Goal: Task Accomplishment & Management: Complete application form

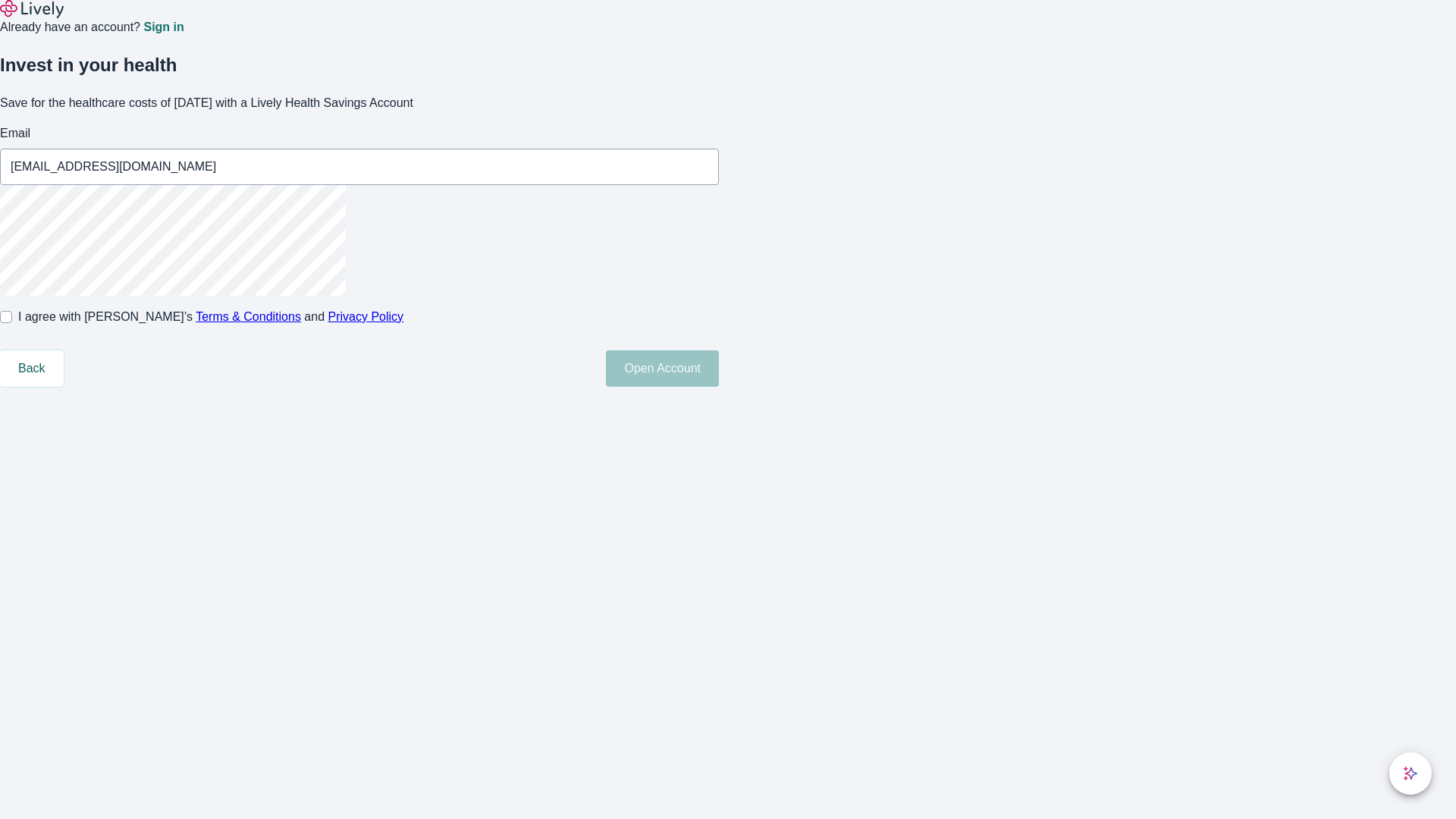
click at [12, 323] on input "I agree with Lively’s Terms & Conditions and Privacy Policy" at bounding box center [6, 316] width 12 height 12
checkbox input "true"
click at [719, 387] on button "Open Account" at bounding box center [662, 368] width 113 height 36
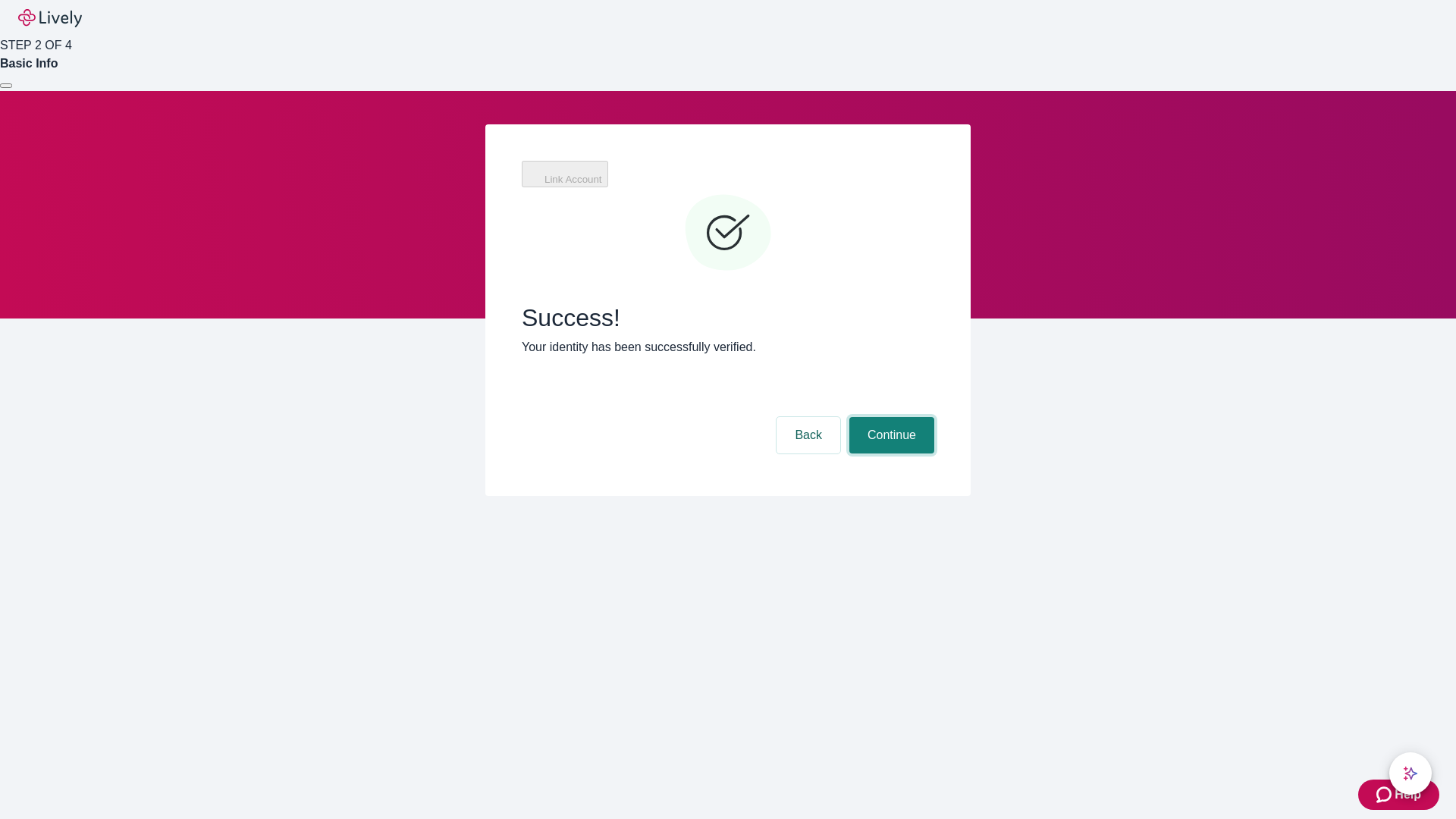
click at [889, 417] on button "Continue" at bounding box center [892, 435] width 85 height 36
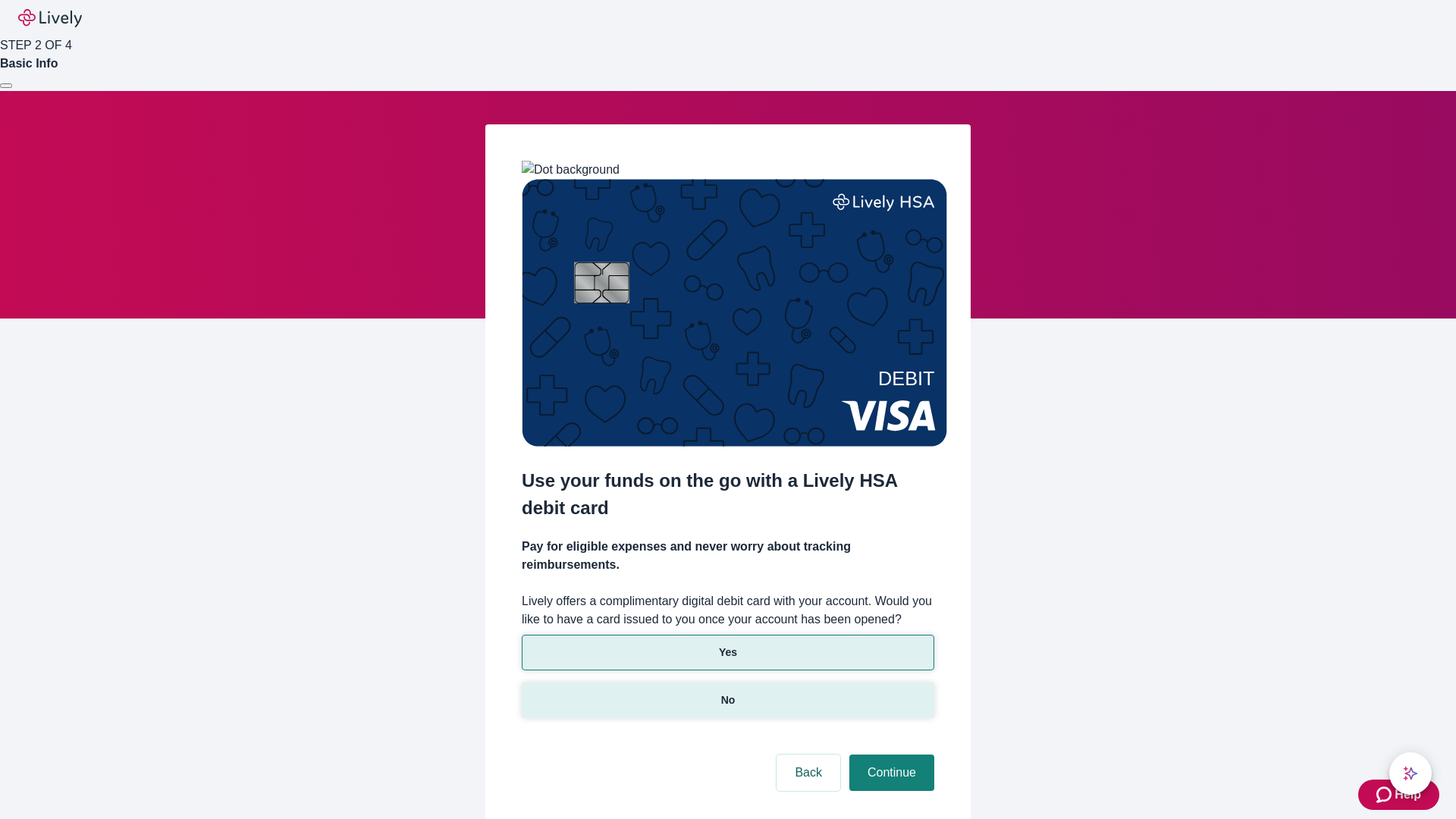
click at [727, 693] on p "No" at bounding box center [729, 700] width 15 height 16
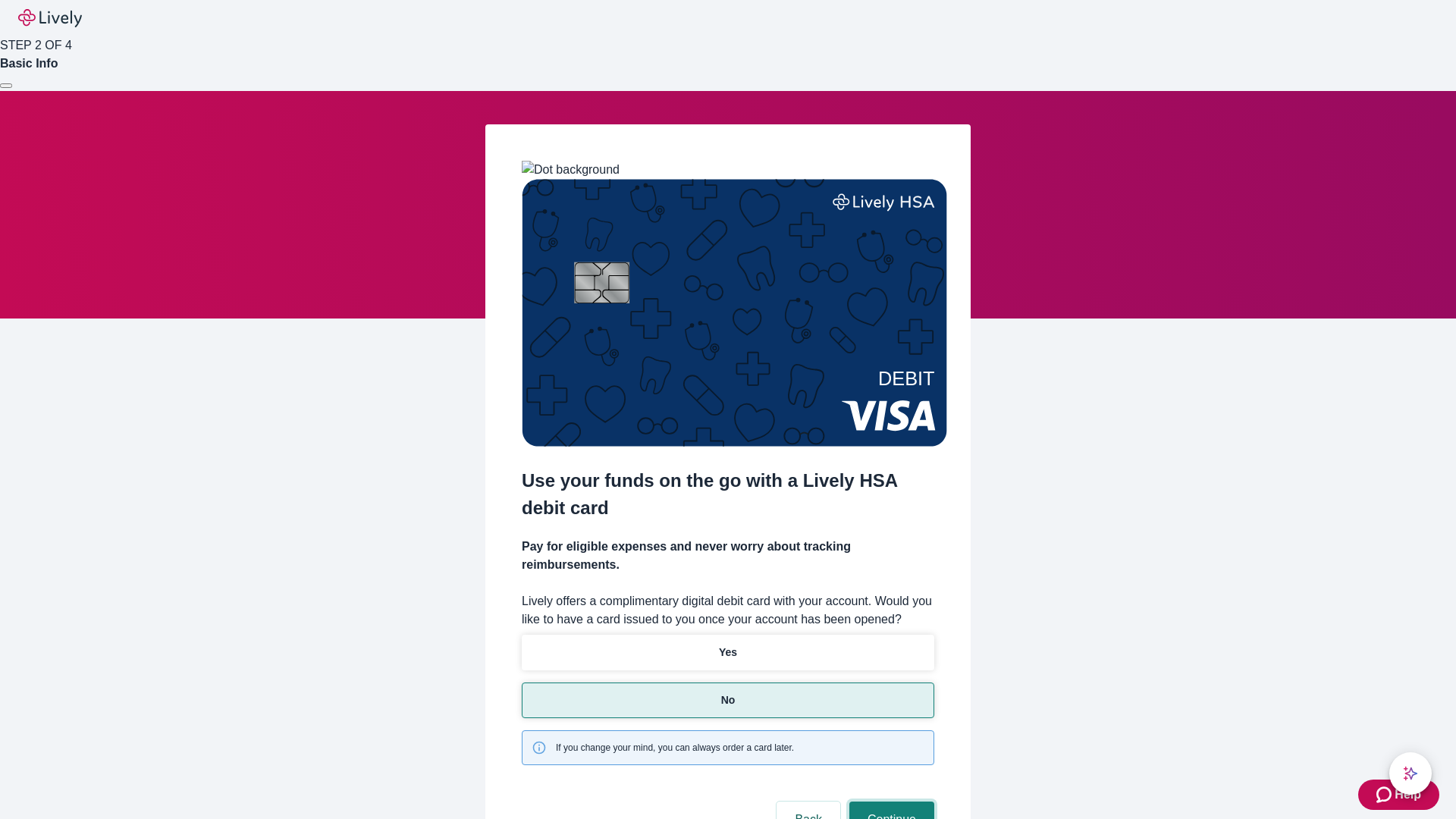
click at [889, 801] on button "Continue" at bounding box center [892, 819] width 85 height 36
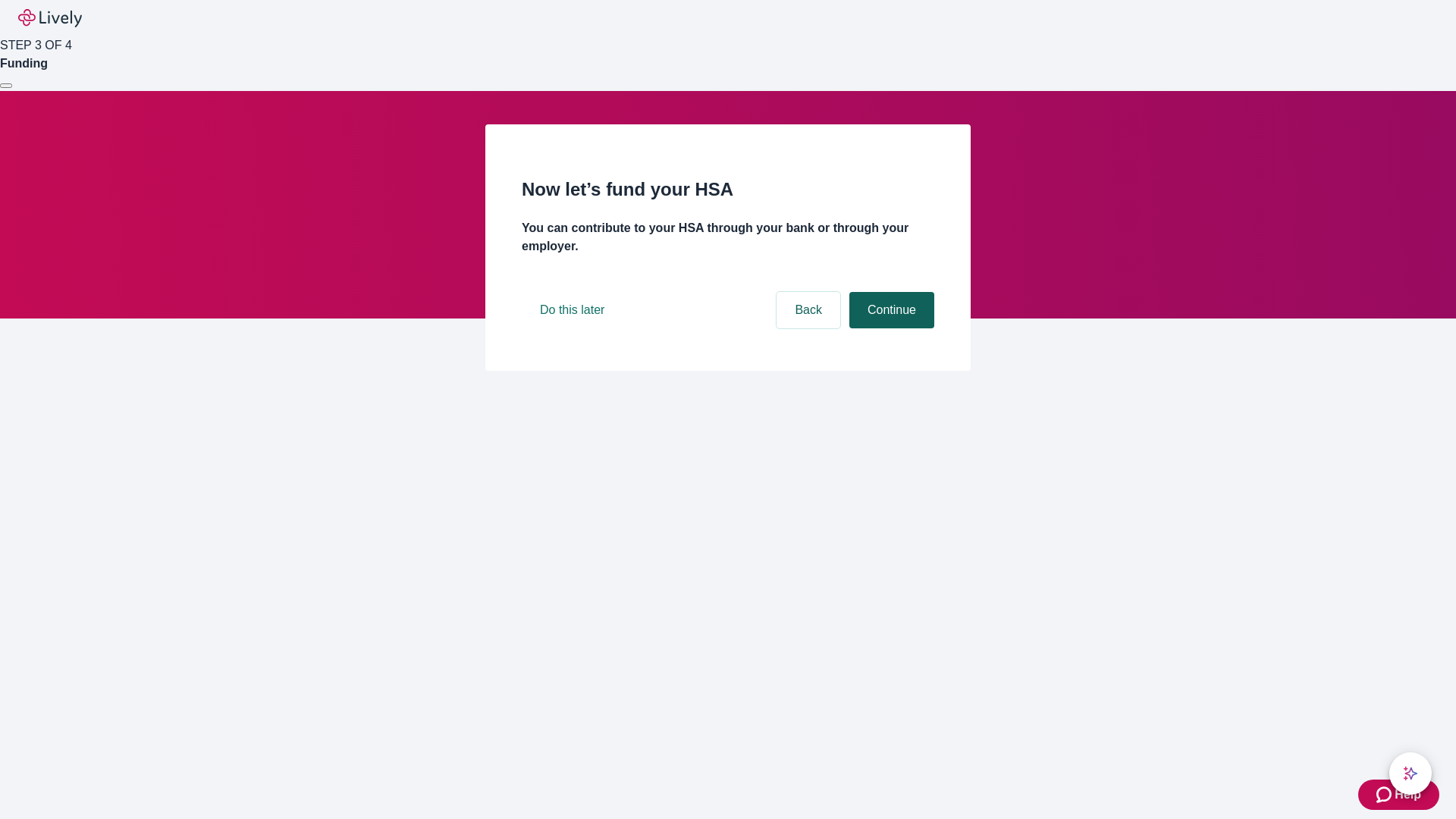
click at [889, 328] on button "Continue" at bounding box center [892, 310] width 85 height 36
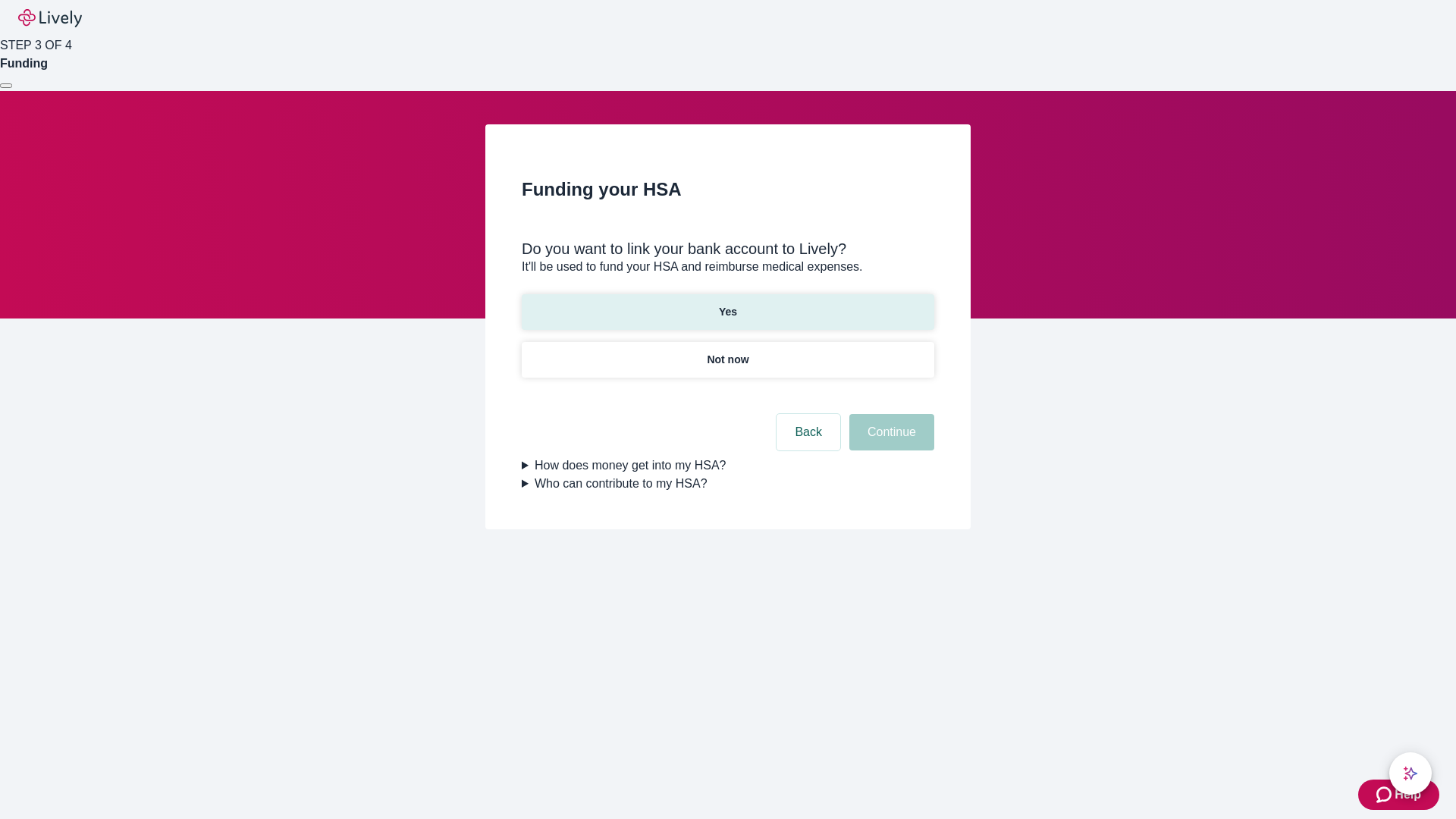
click at [727, 304] on p "Yes" at bounding box center [728, 312] width 19 height 16
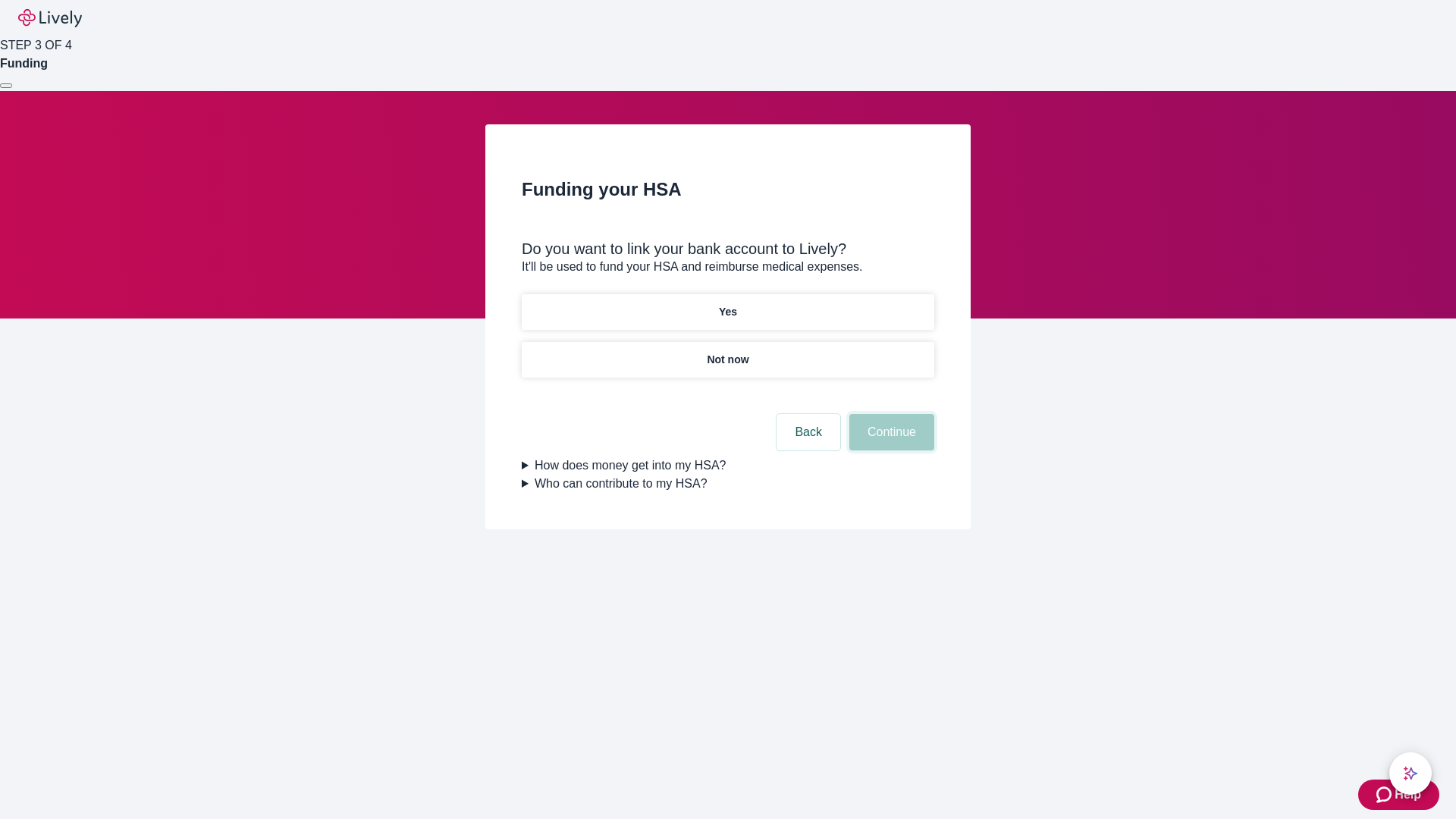
click at [889, 415] on button "Continue" at bounding box center [892, 432] width 85 height 36
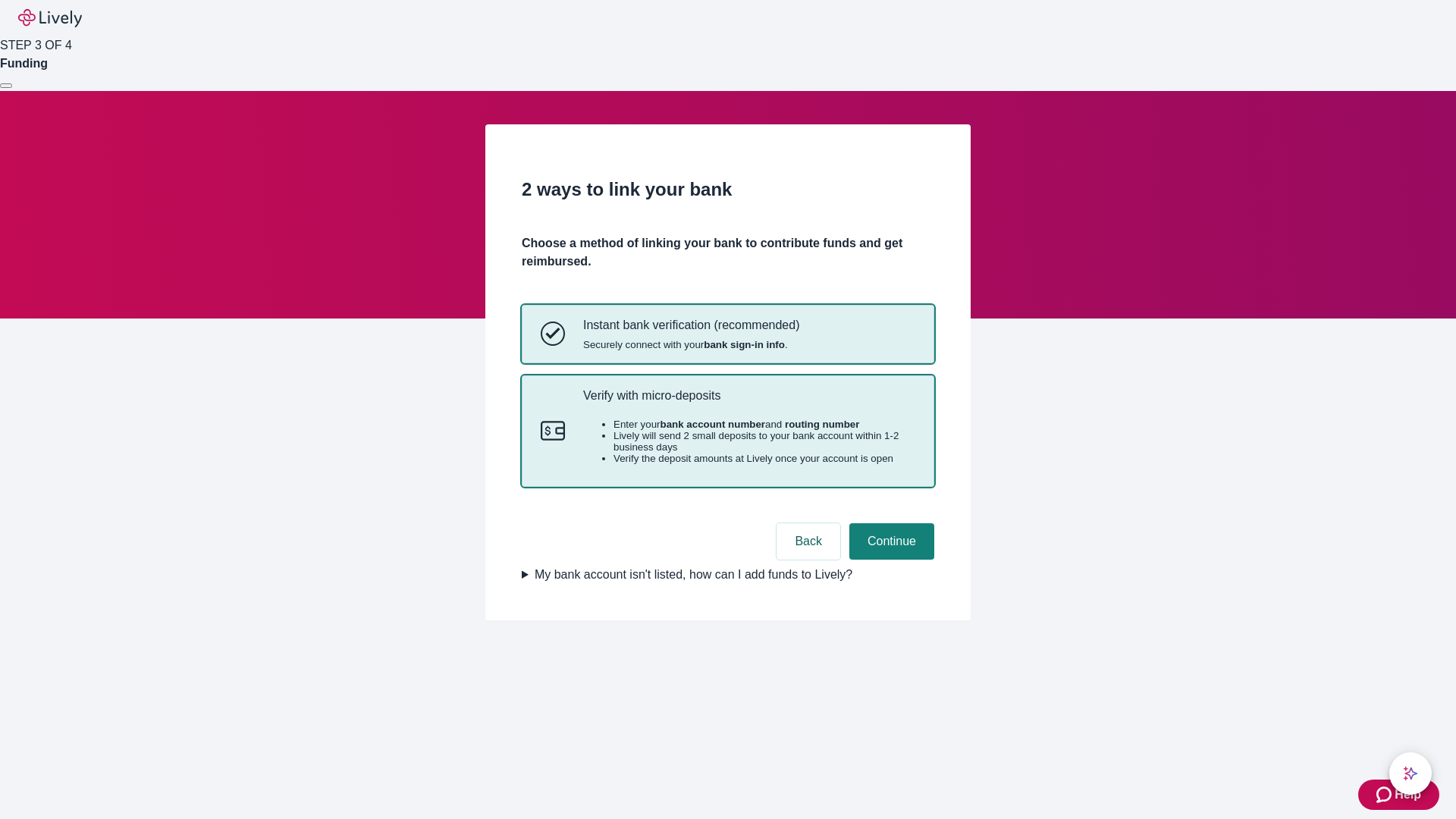
click at [748, 403] on p "Verify with micro-deposits" at bounding box center [749, 396] width 332 height 15
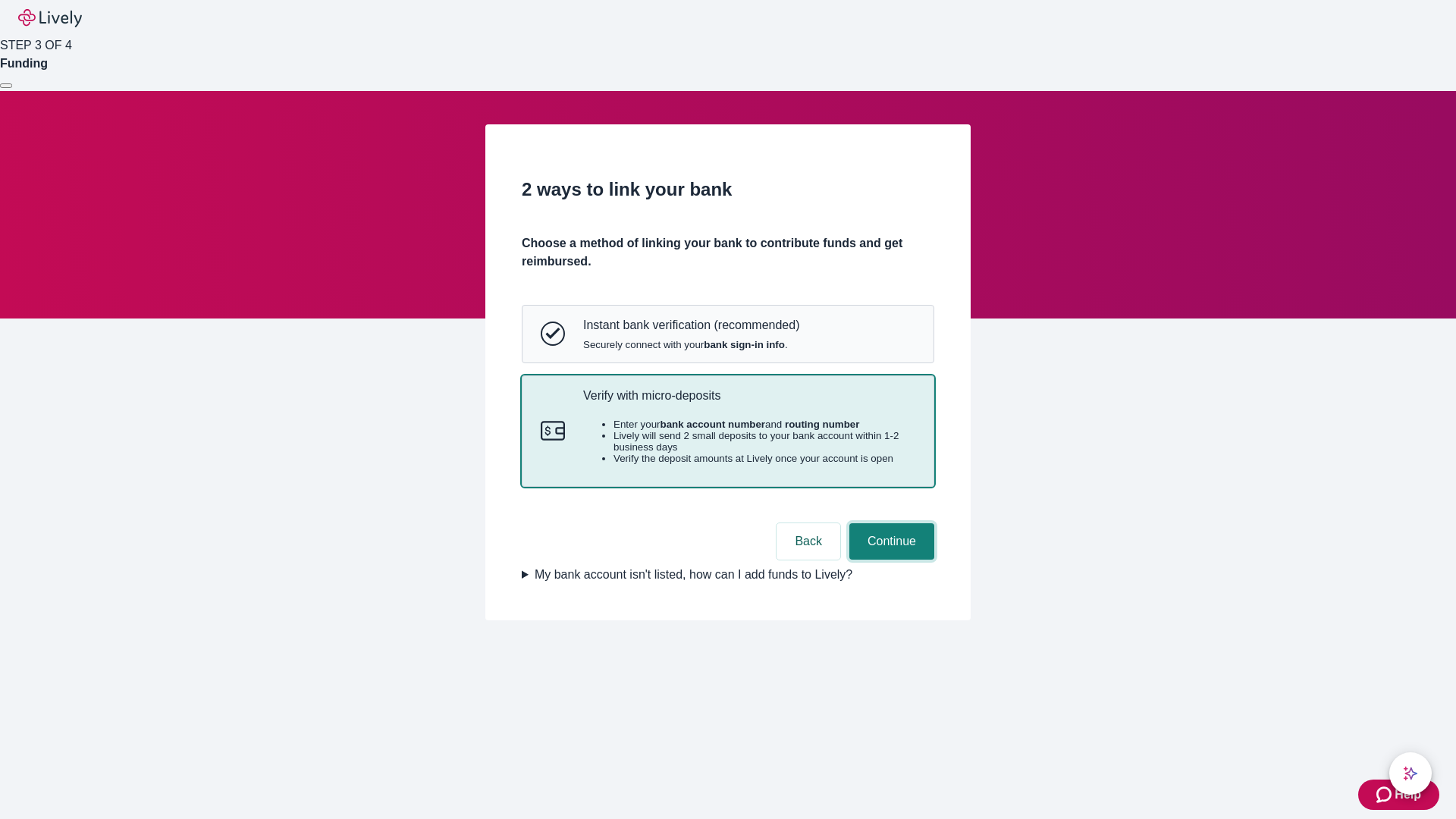
click at [889, 560] on button "Continue" at bounding box center [892, 541] width 85 height 36
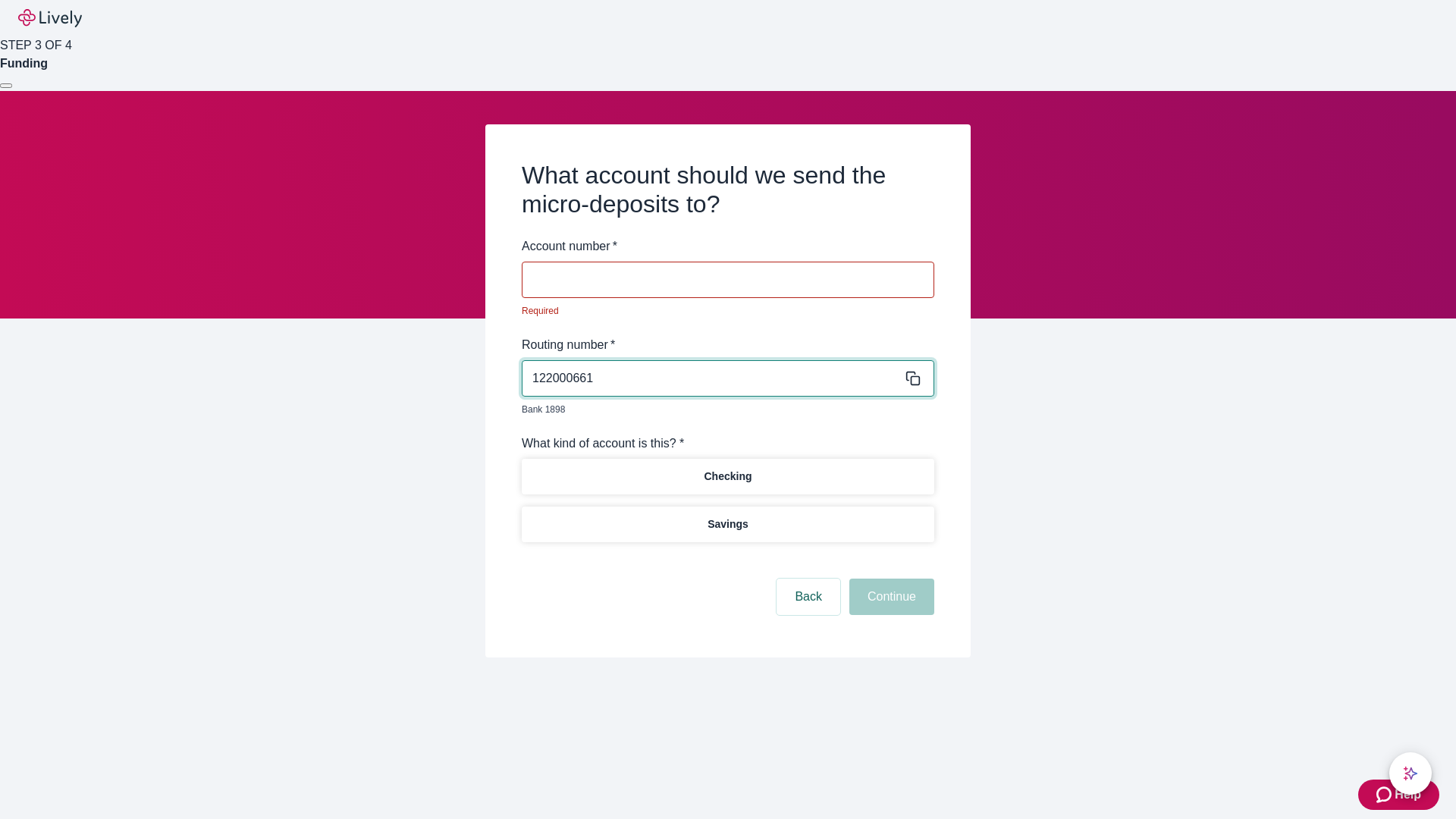
type input "122000661"
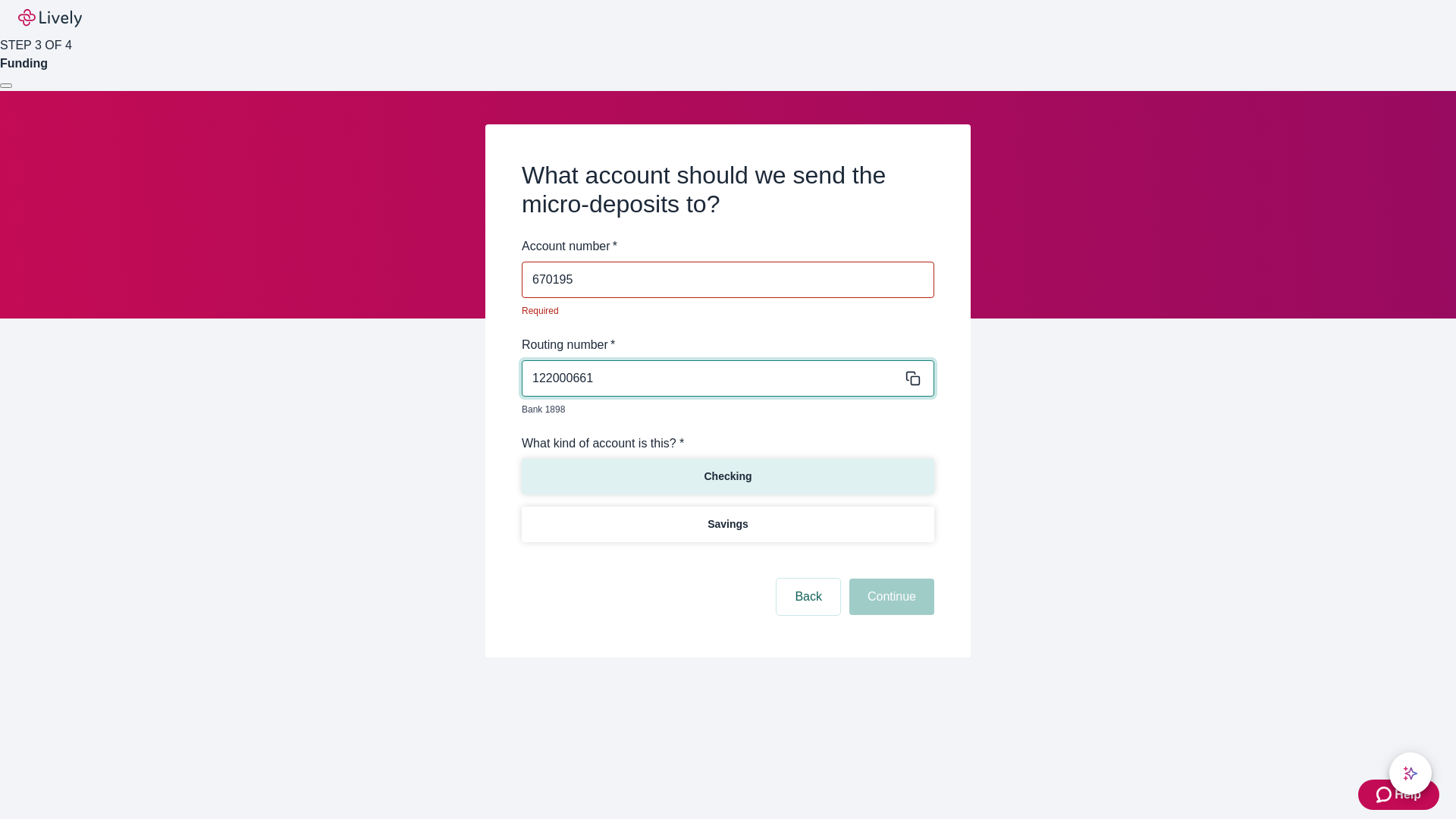
type input "670195"
click at [727, 468] on p "Checking" at bounding box center [728, 476] width 48 height 16
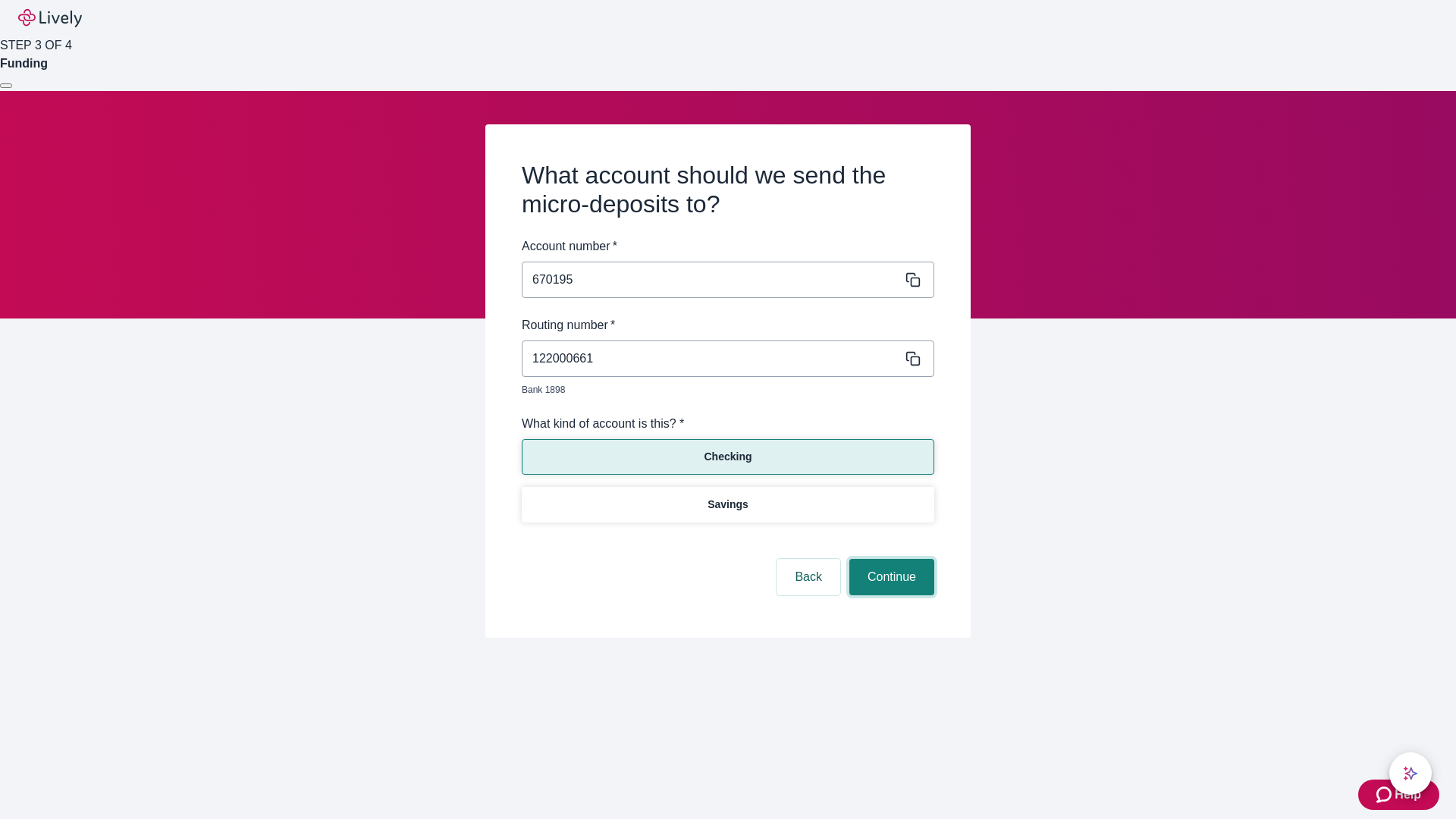
click at [889, 560] on button "Continue" at bounding box center [892, 577] width 85 height 36
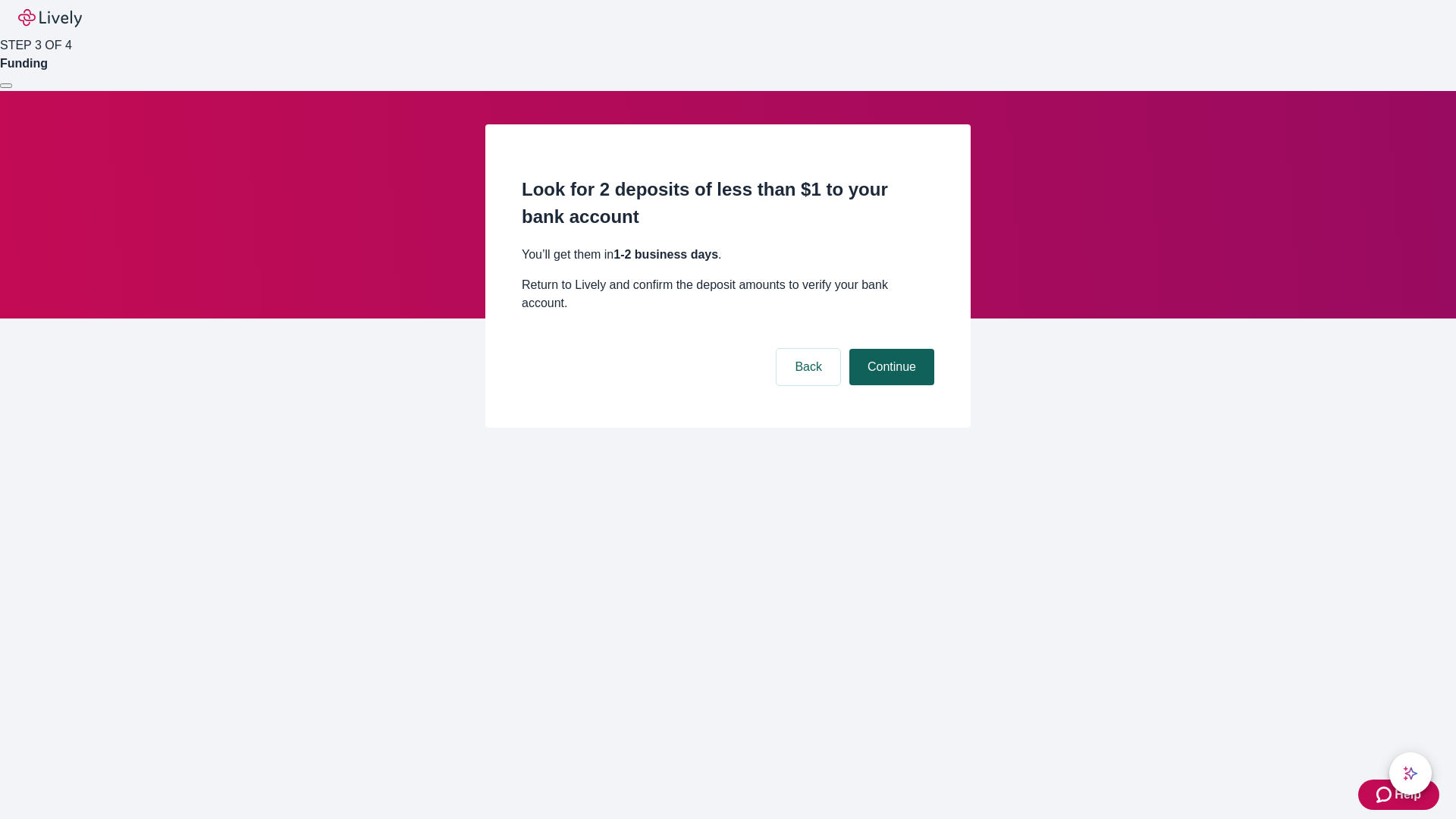
click at [889, 349] on button "Continue" at bounding box center [892, 366] width 85 height 36
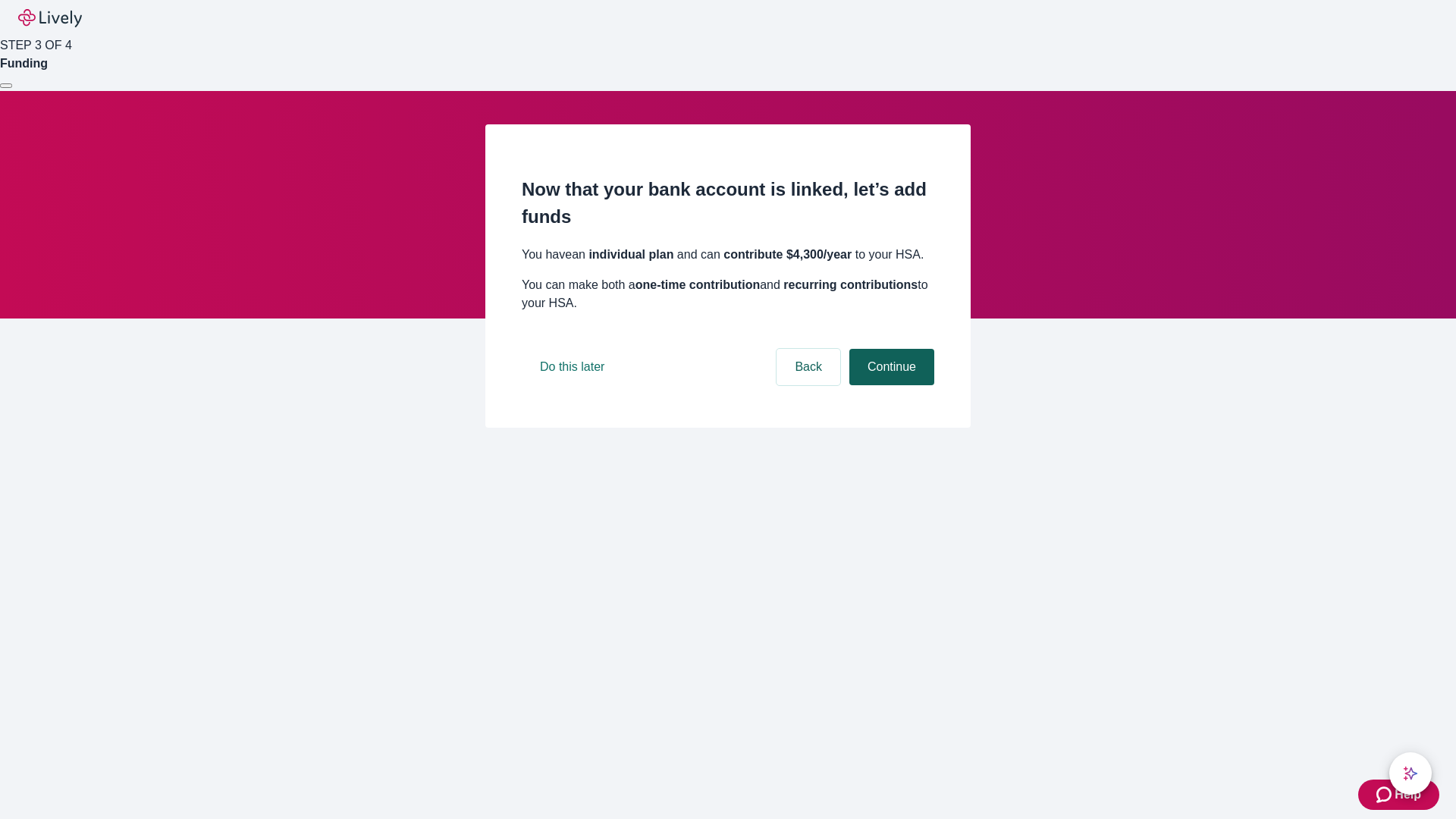
click at [889, 385] on button "Continue" at bounding box center [892, 366] width 85 height 36
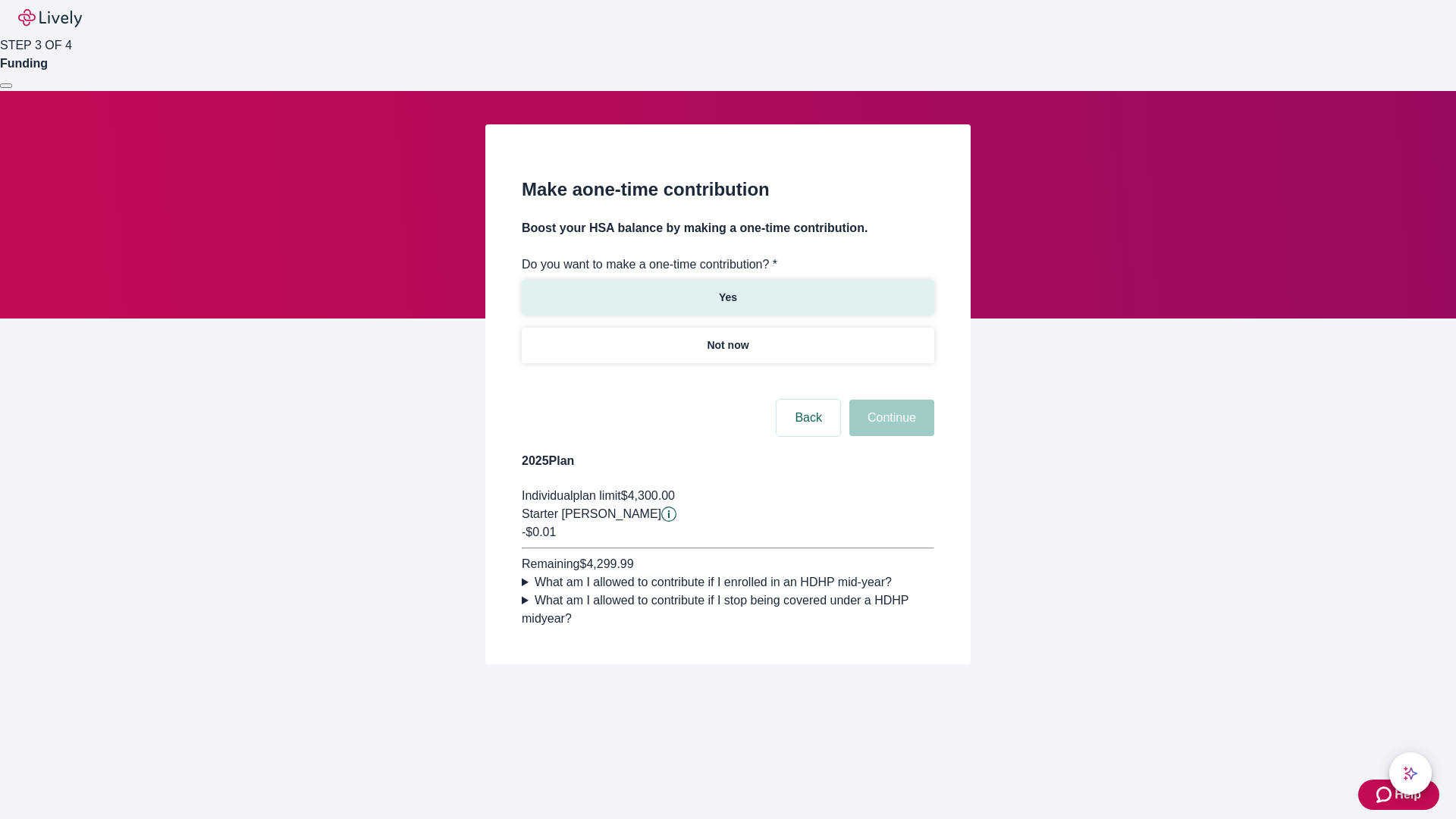
click at [727, 289] on p "Yes" at bounding box center [728, 297] width 19 height 16
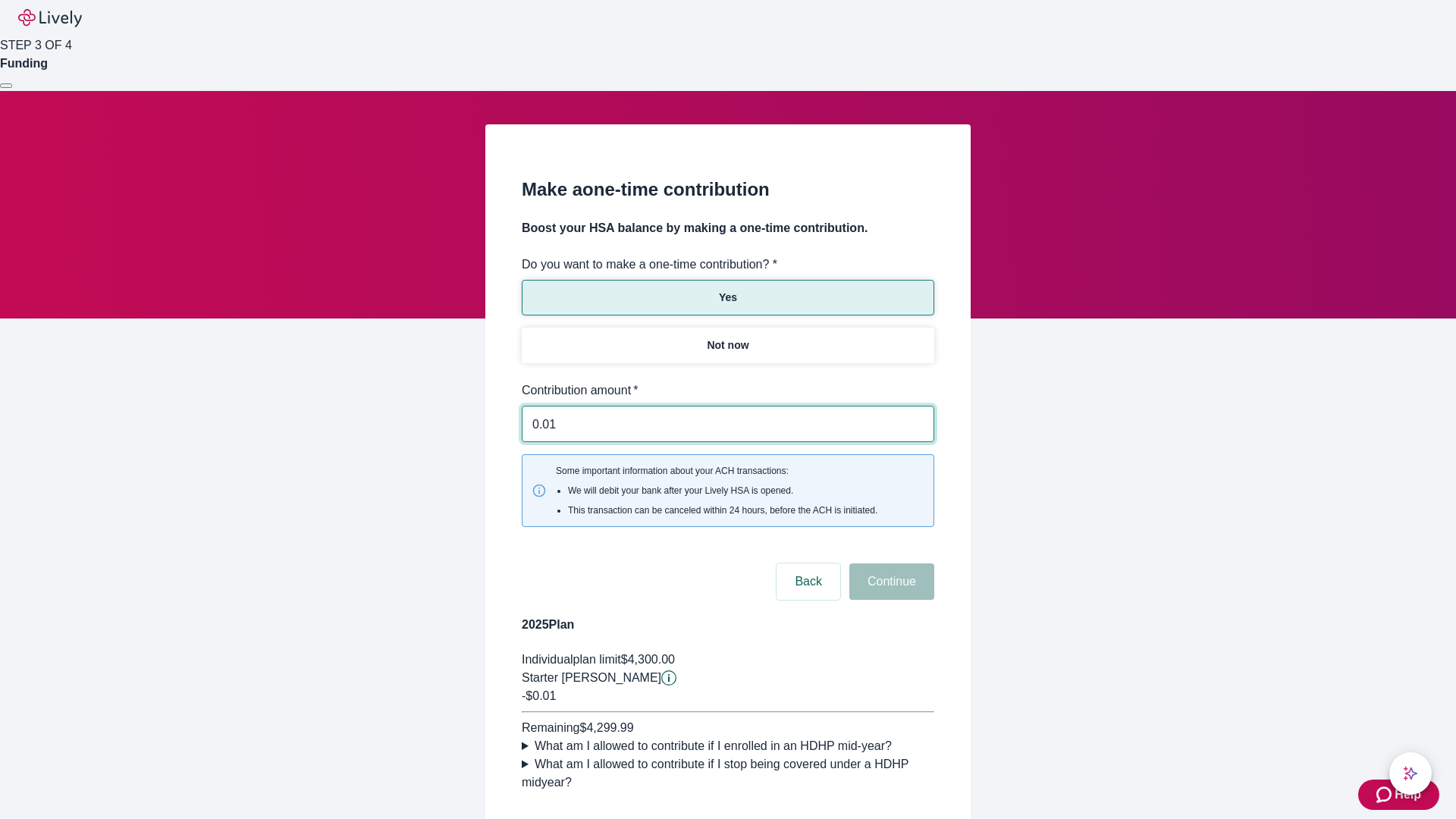
type input "0.01"
click at [889, 564] on button "Continue" at bounding box center [892, 582] width 85 height 36
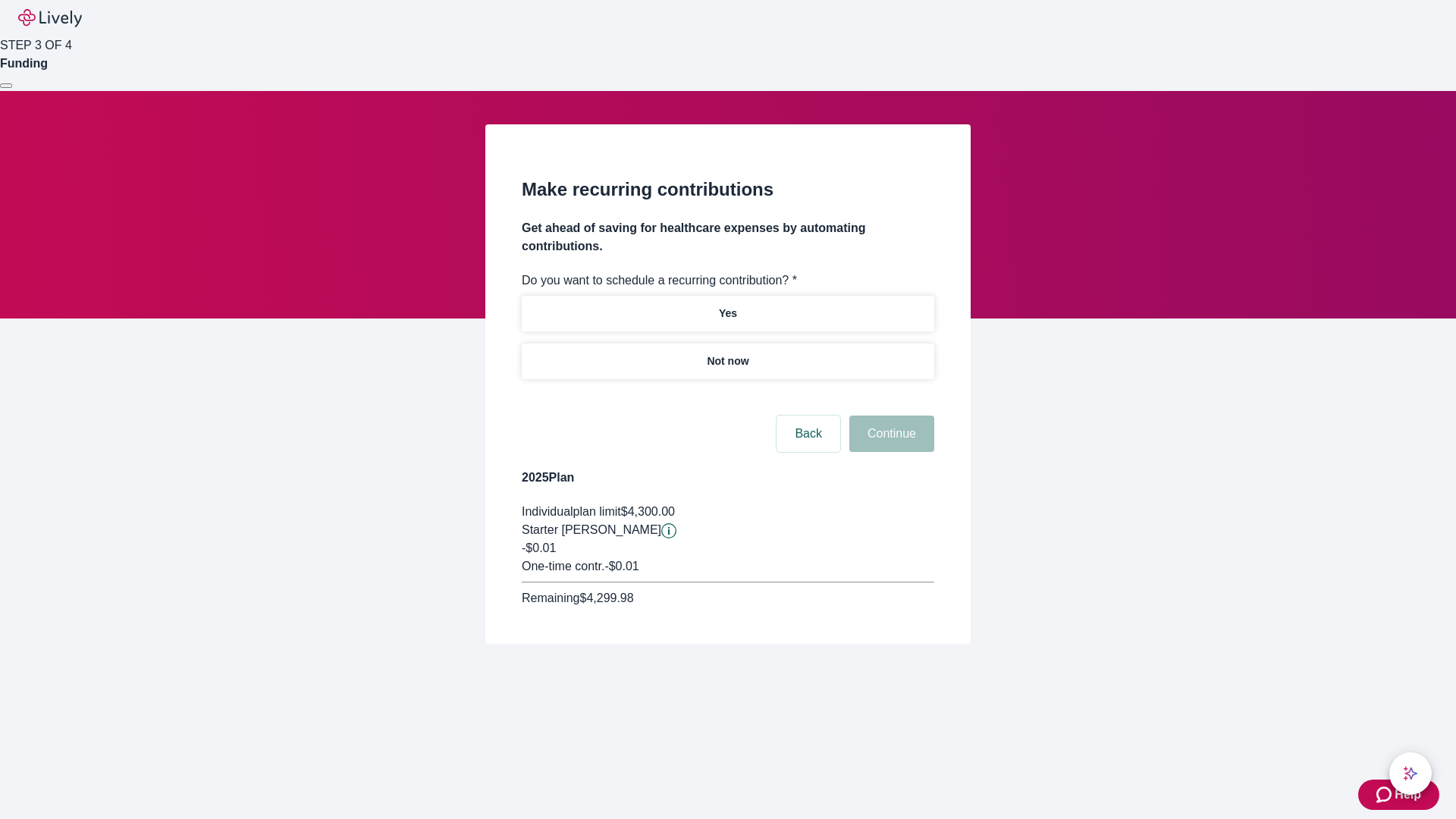
click at [727, 353] on p "Not now" at bounding box center [727, 361] width 42 height 16
click at [889, 416] on button "Continue" at bounding box center [892, 433] width 85 height 36
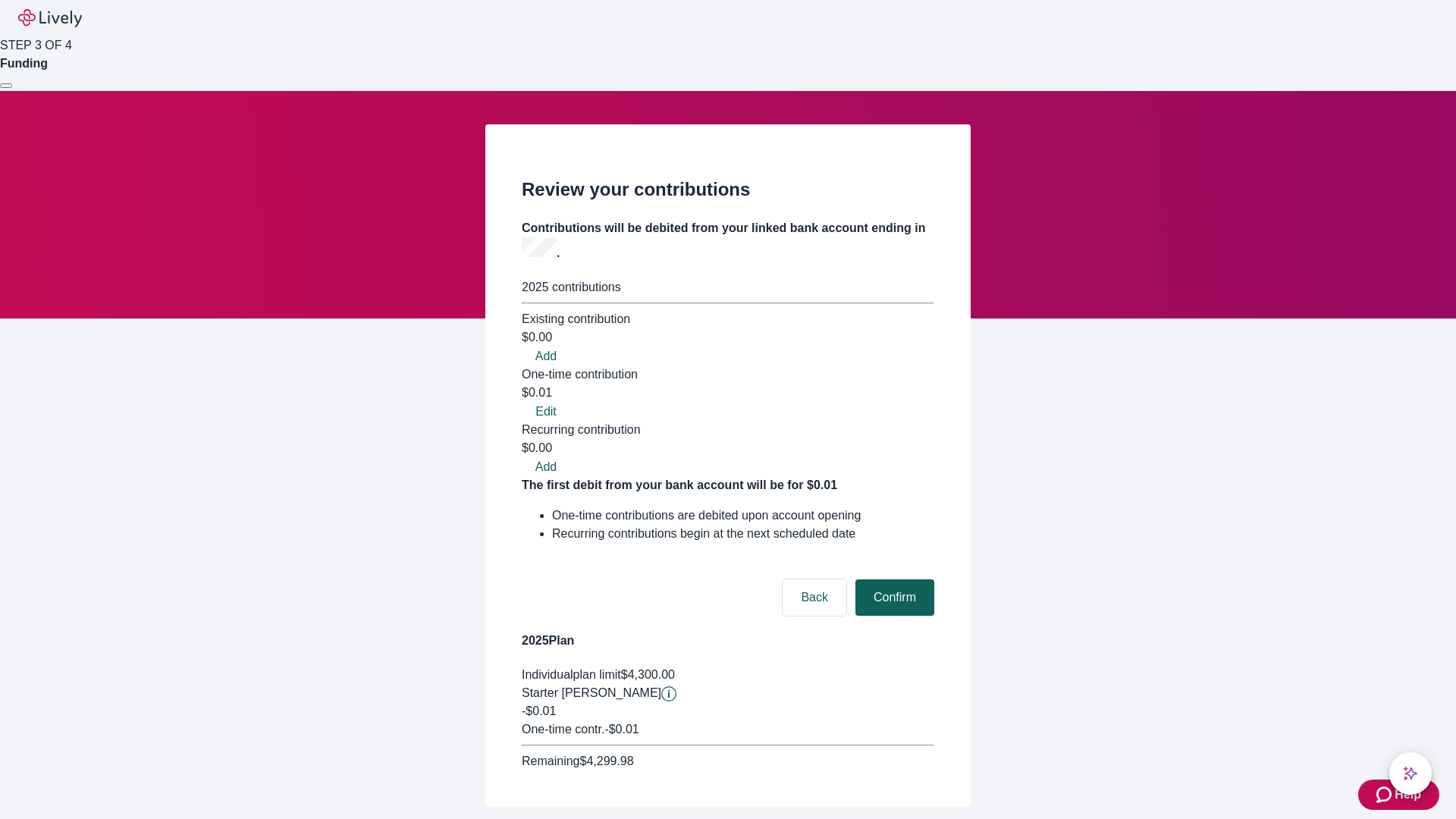
click at [893, 580] on button "Confirm" at bounding box center [894, 597] width 79 height 36
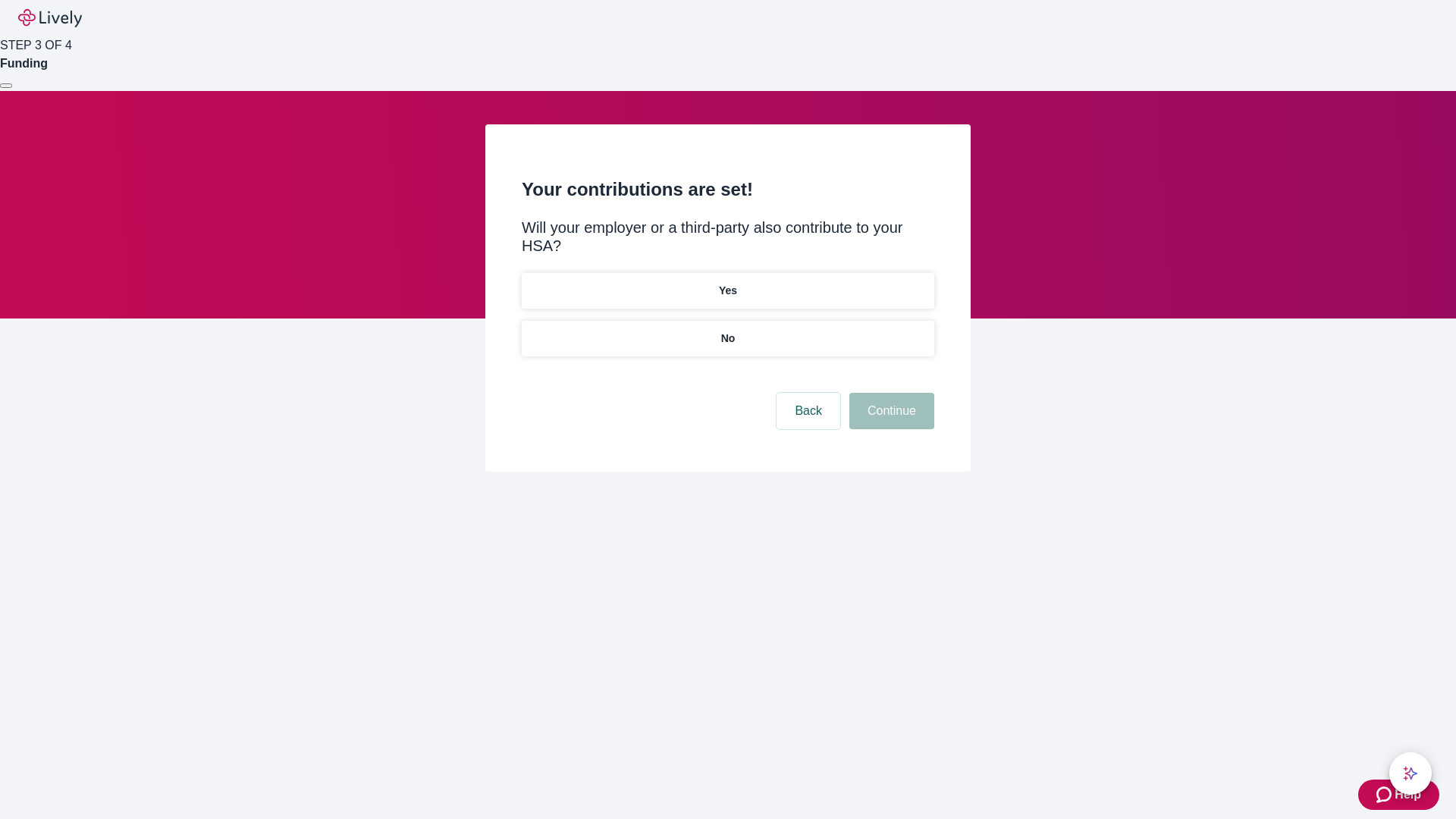
click at [727, 331] on p "No" at bounding box center [729, 339] width 15 height 16
click at [889, 393] on button "Continue" at bounding box center [892, 411] width 85 height 36
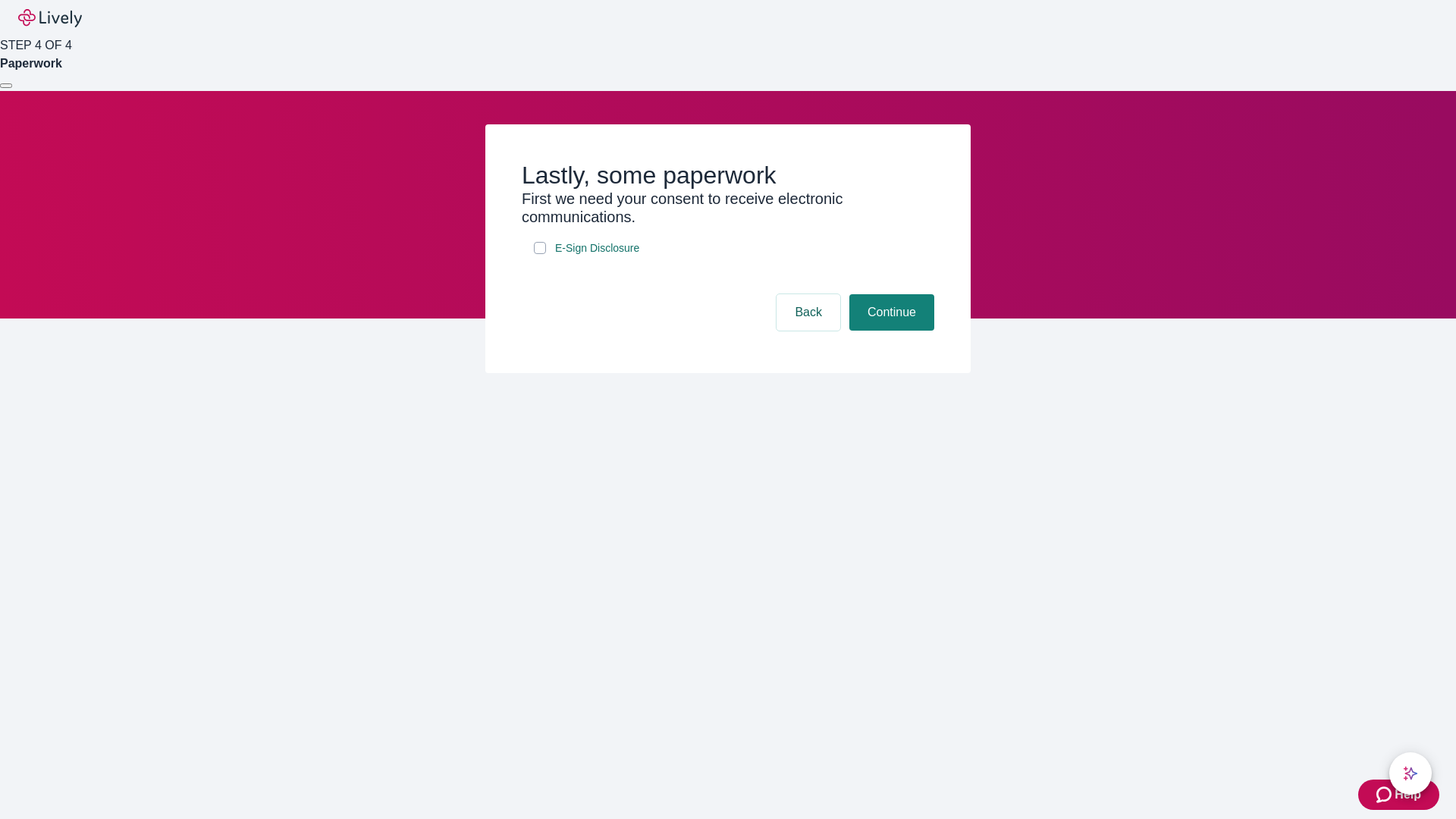
click at [540, 254] on input "E-Sign Disclosure" at bounding box center [540, 248] width 12 height 12
checkbox input "true"
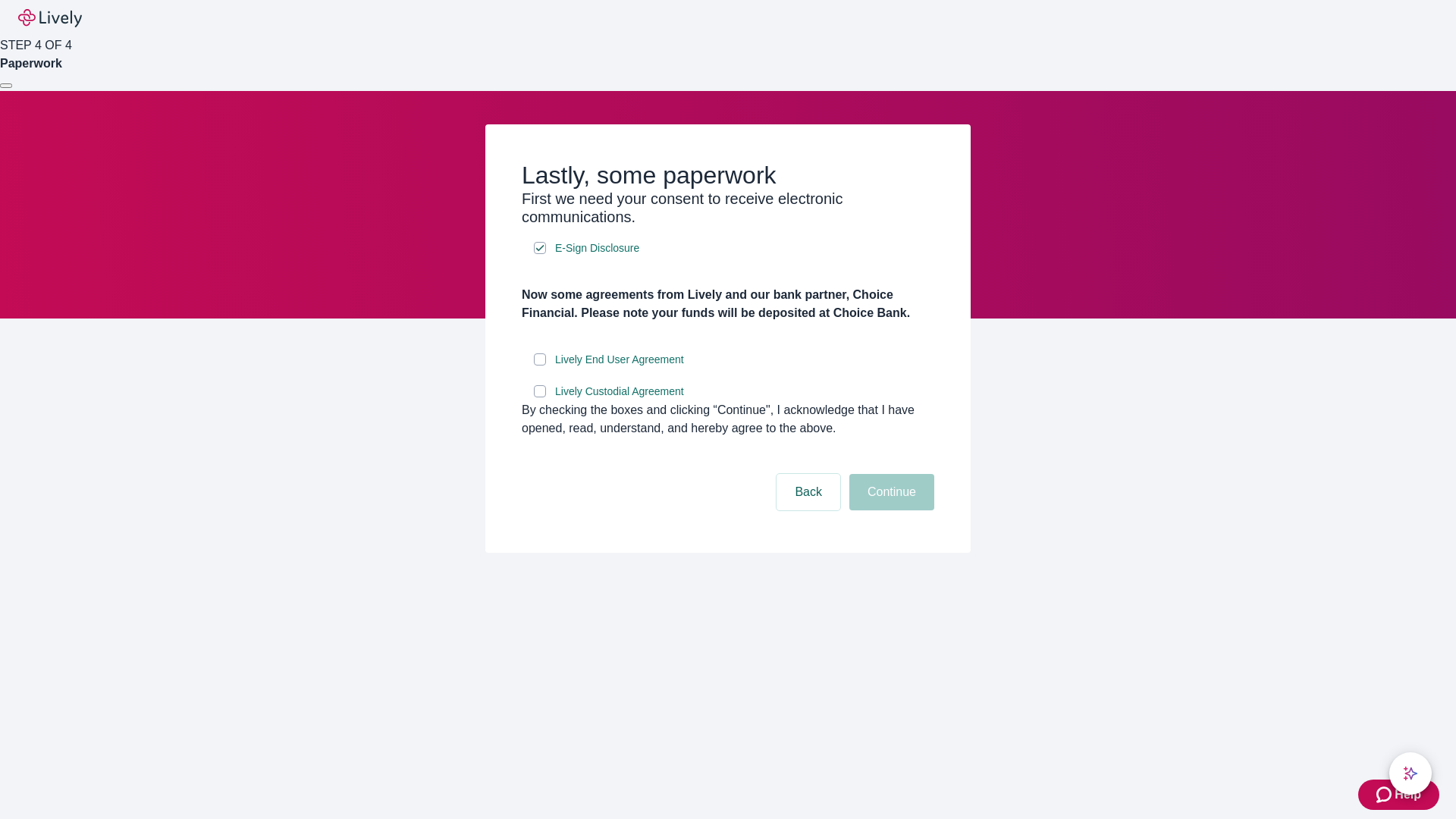
click at [540, 365] on input "Lively End User Agreement" at bounding box center [540, 359] width 12 height 12
checkbox input "true"
click at [540, 398] on input "Lively Custodial Agreement" at bounding box center [540, 390] width 12 height 12
checkbox input "true"
click at [889, 510] on button "Continue" at bounding box center [892, 492] width 85 height 36
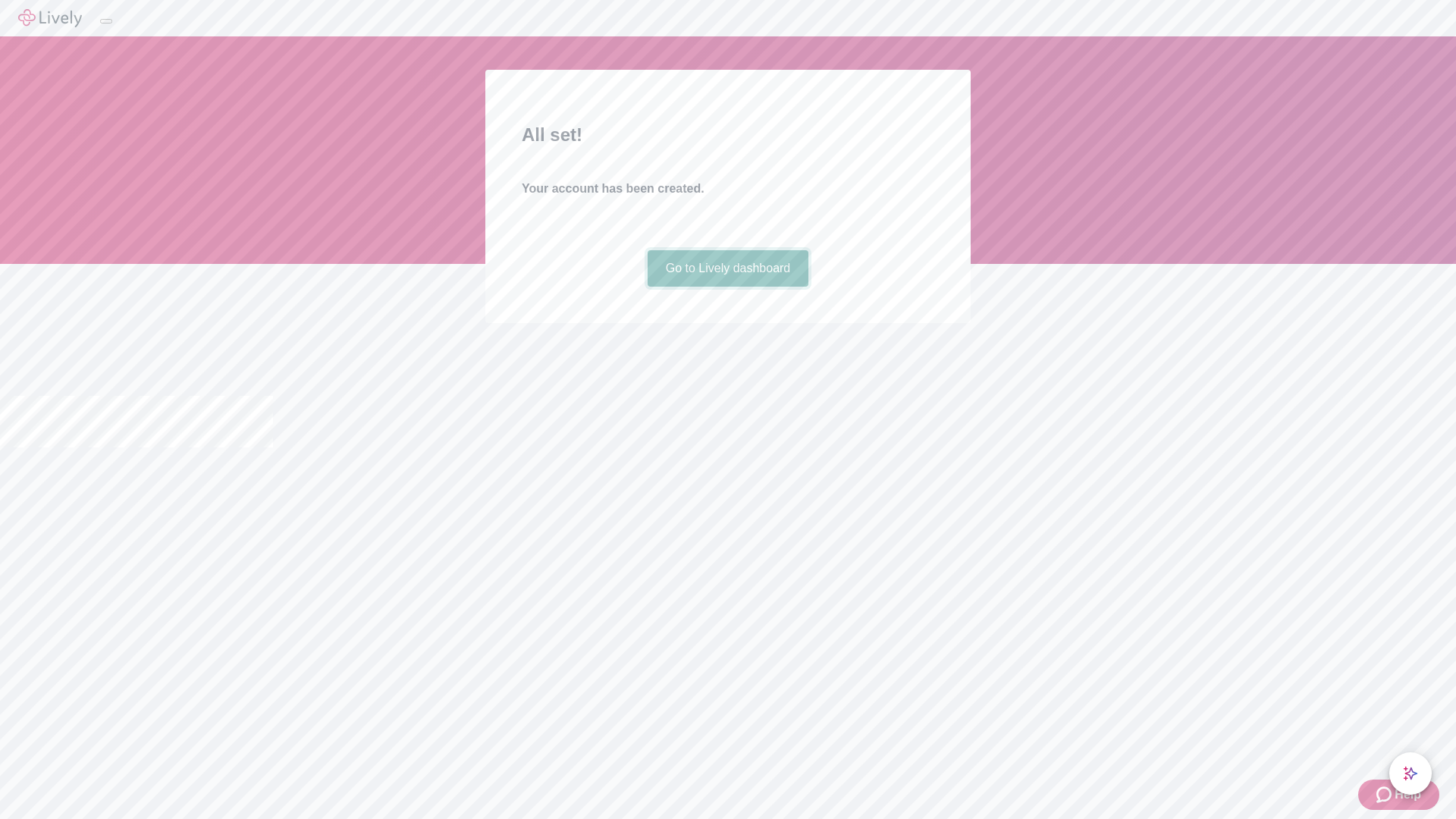
click at [727, 287] on link "Go to Lively dashboard" at bounding box center [728, 268] width 161 height 36
